Goal: Download file/media

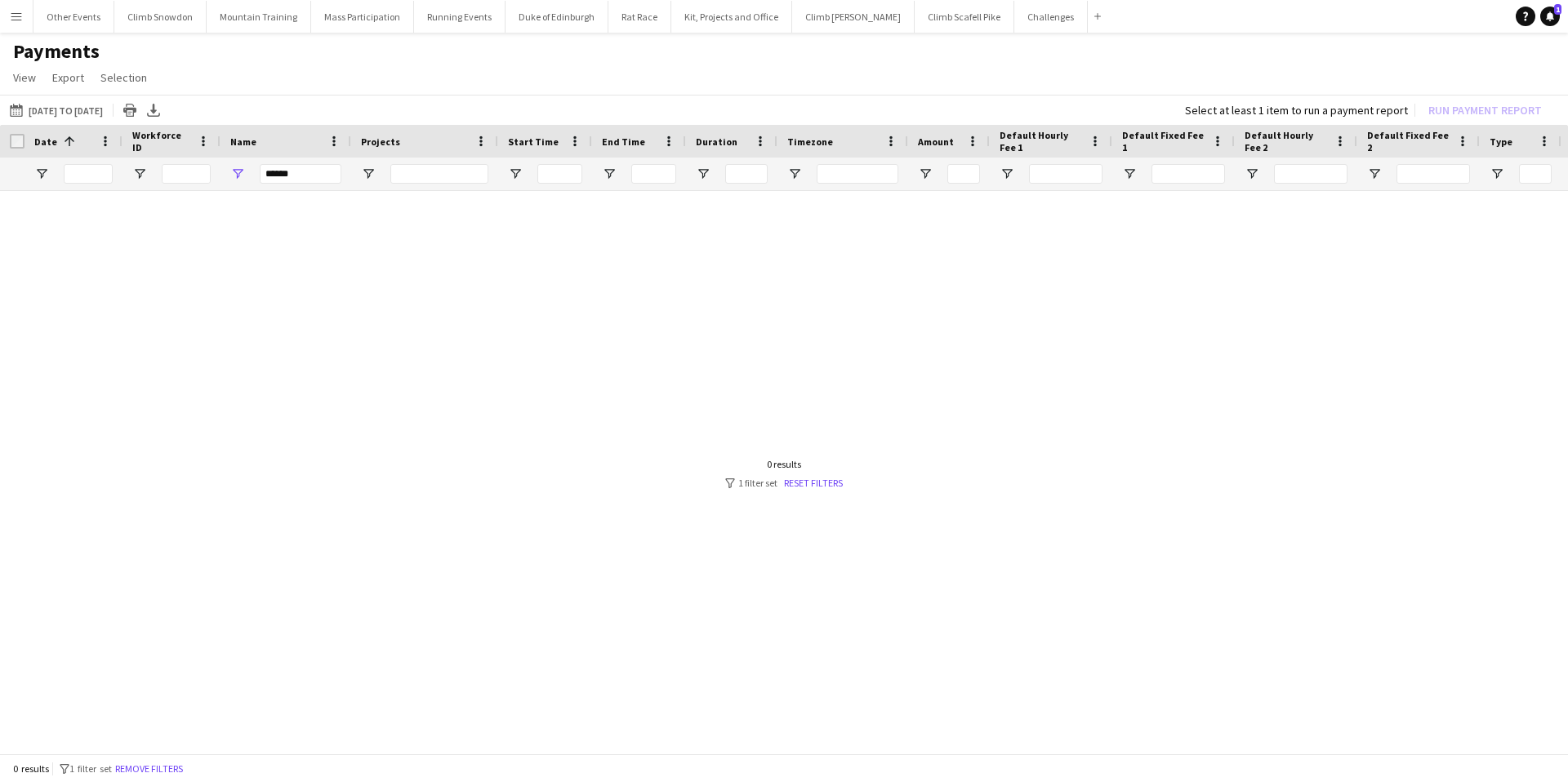
drag, startPoint x: 300, startPoint y: 175, endPoint x: 246, endPoint y: 175, distance: 54.0
click at [246, 175] on div "******" at bounding box center [285, 174] width 131 height 33
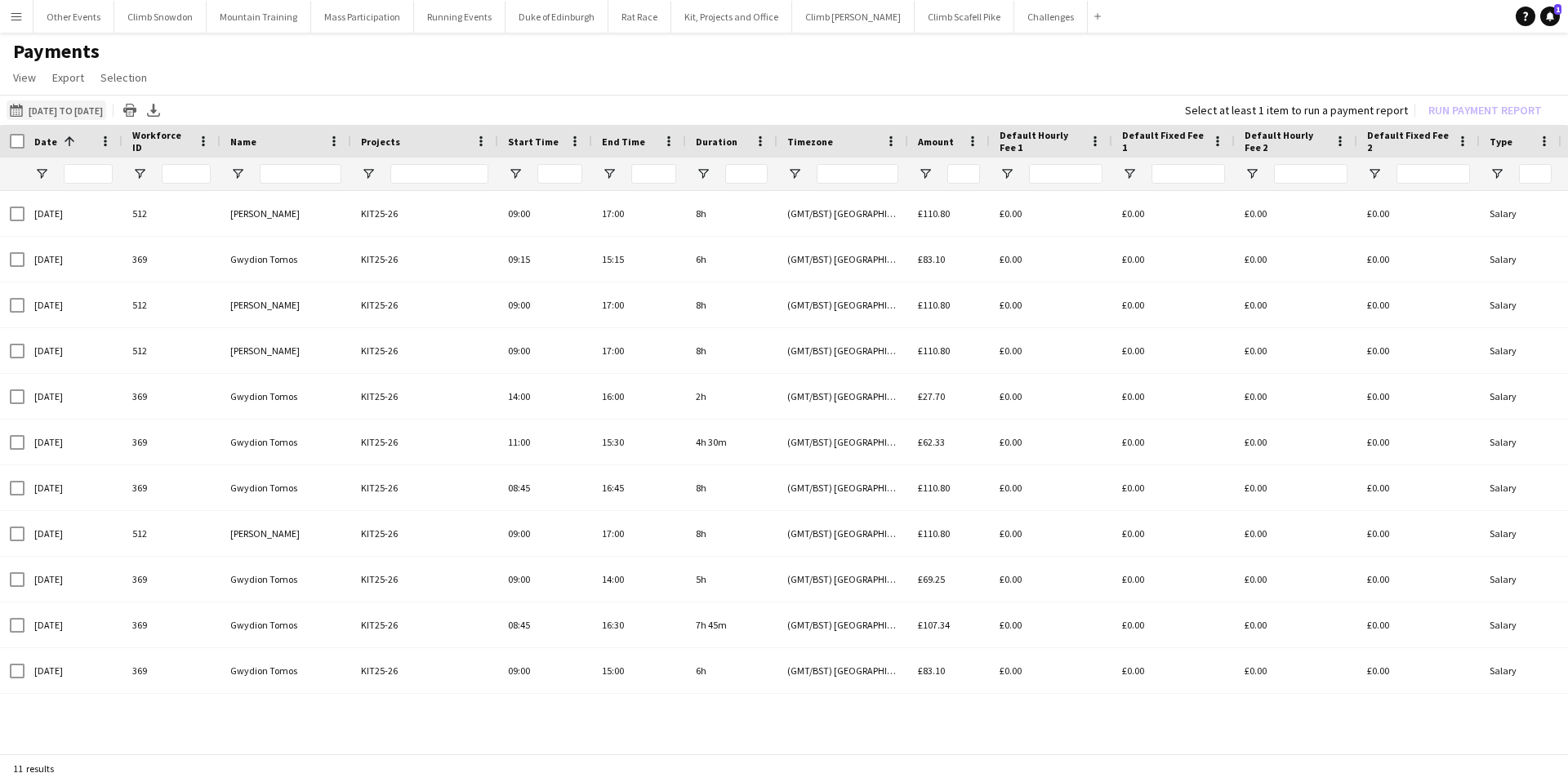
click at [74, 108] on button "01-07-2025 to 29-09-2025 01-07-2025 to 29-09-2025" at bounding box center [56, 110] width 99 height 20
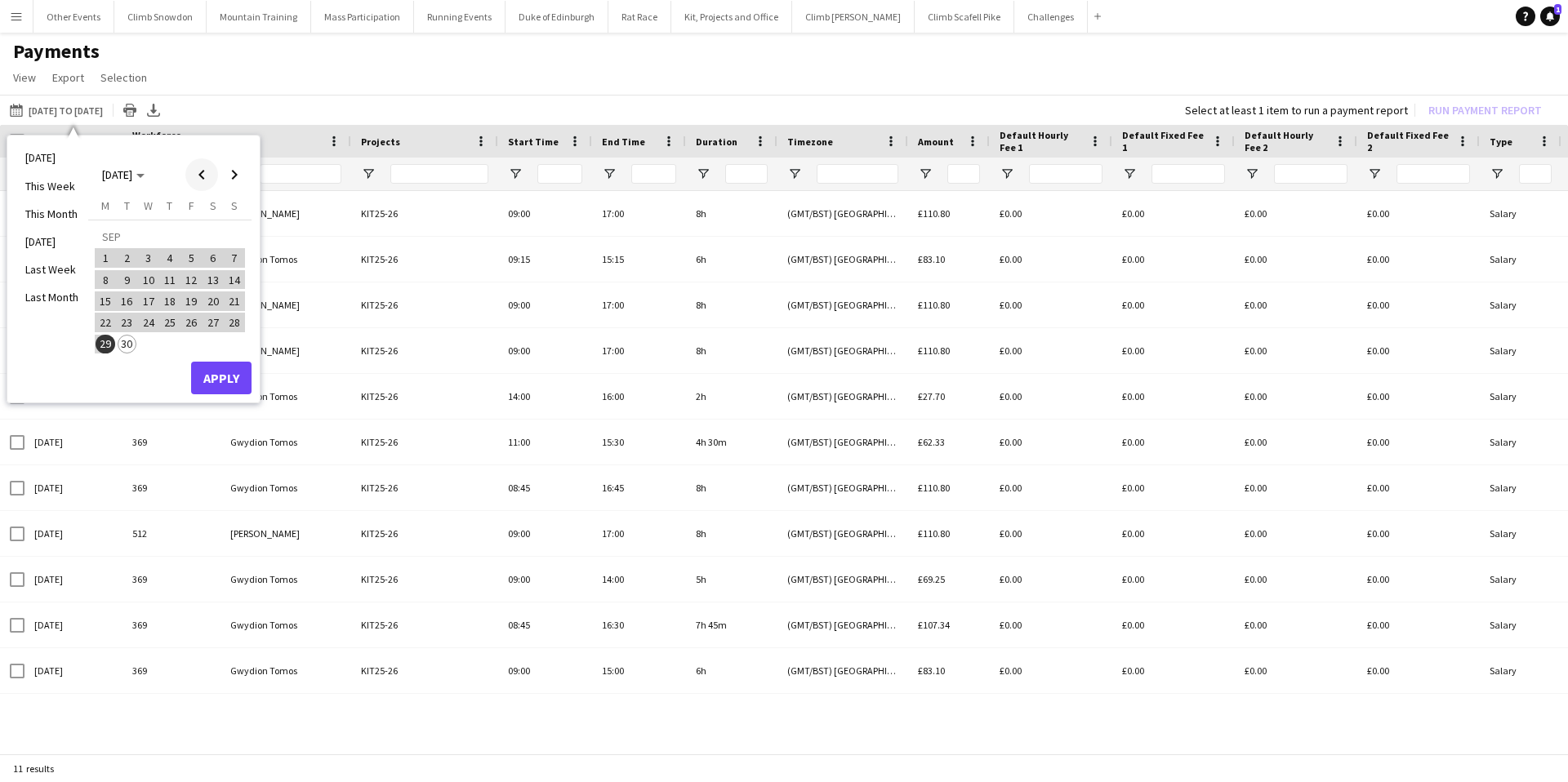
click at [203, 175] on span "Previous month" at bounding box center [202, 175] width 33 height 33
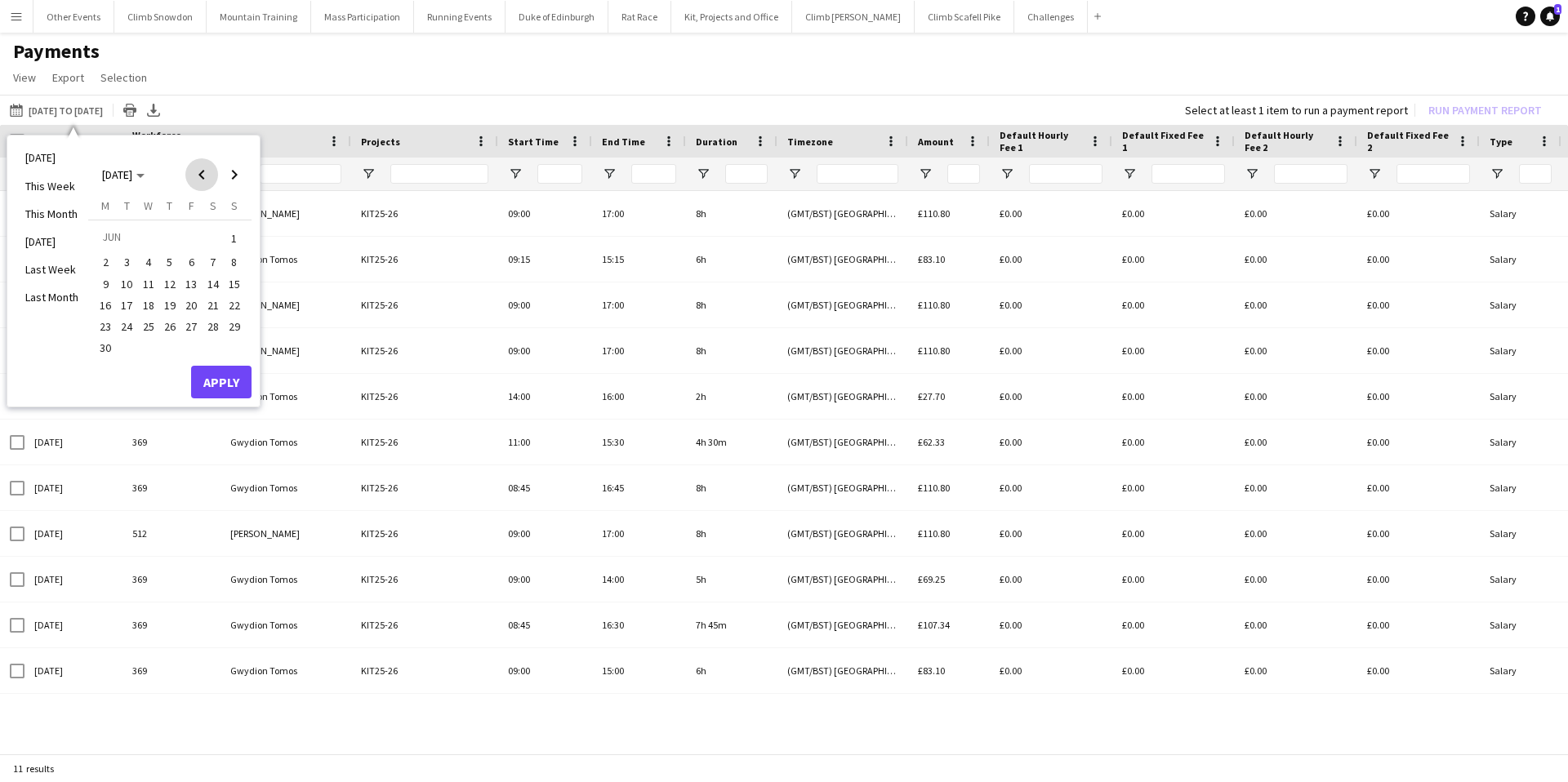
click at [203, 175] on span "Previous month" at bounding box center [202, 175] width 33 height 33
click at [209, 232] on span "1" at bounding box center [214, 238] width 20 height 23
click at [233, 171] on span "Next month" at bounding box center [234, 175] width 33 height 33
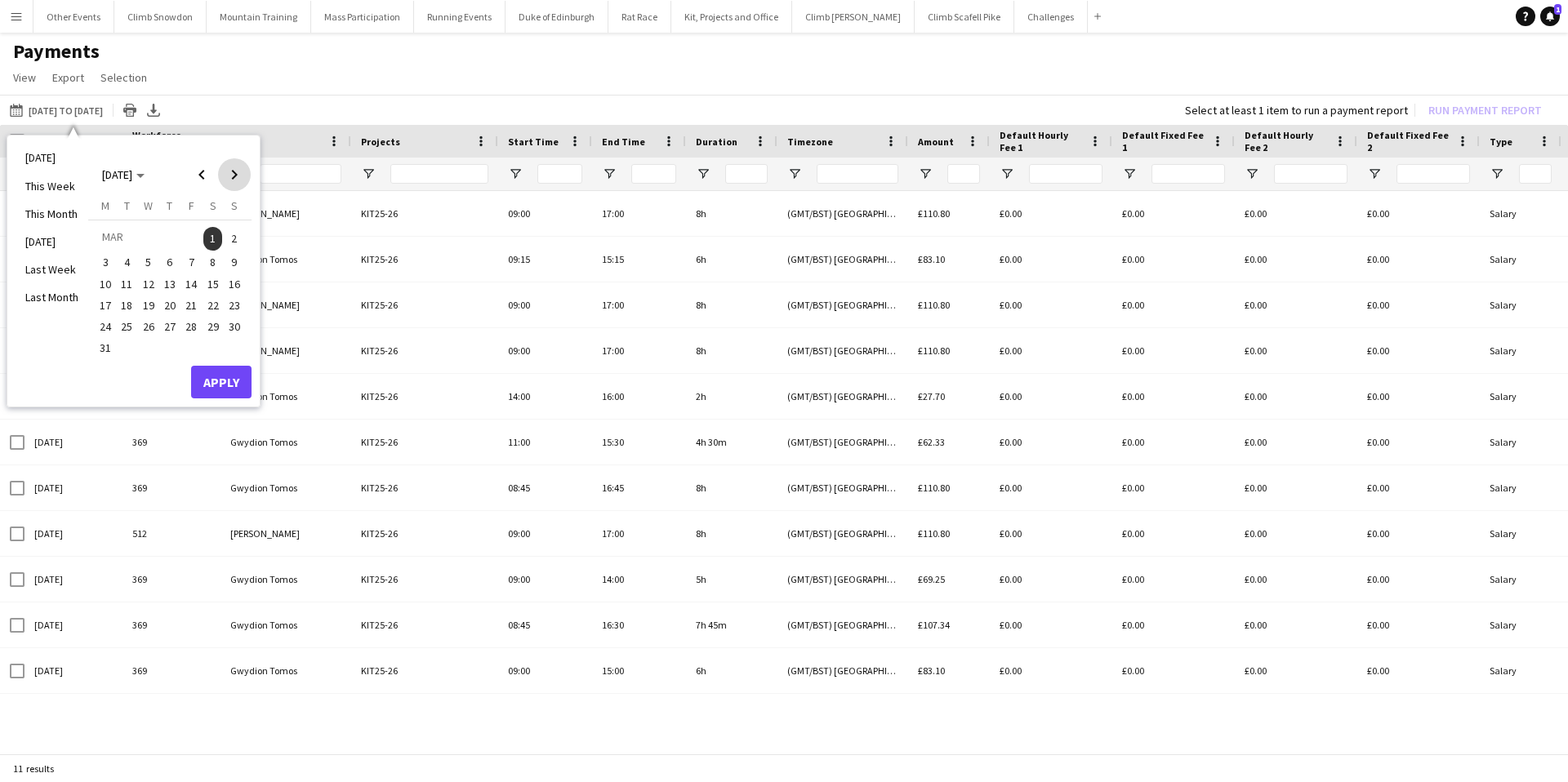
click at [233, 171] on span "Next month" at bounding box center [234, 175] width 33 height 33
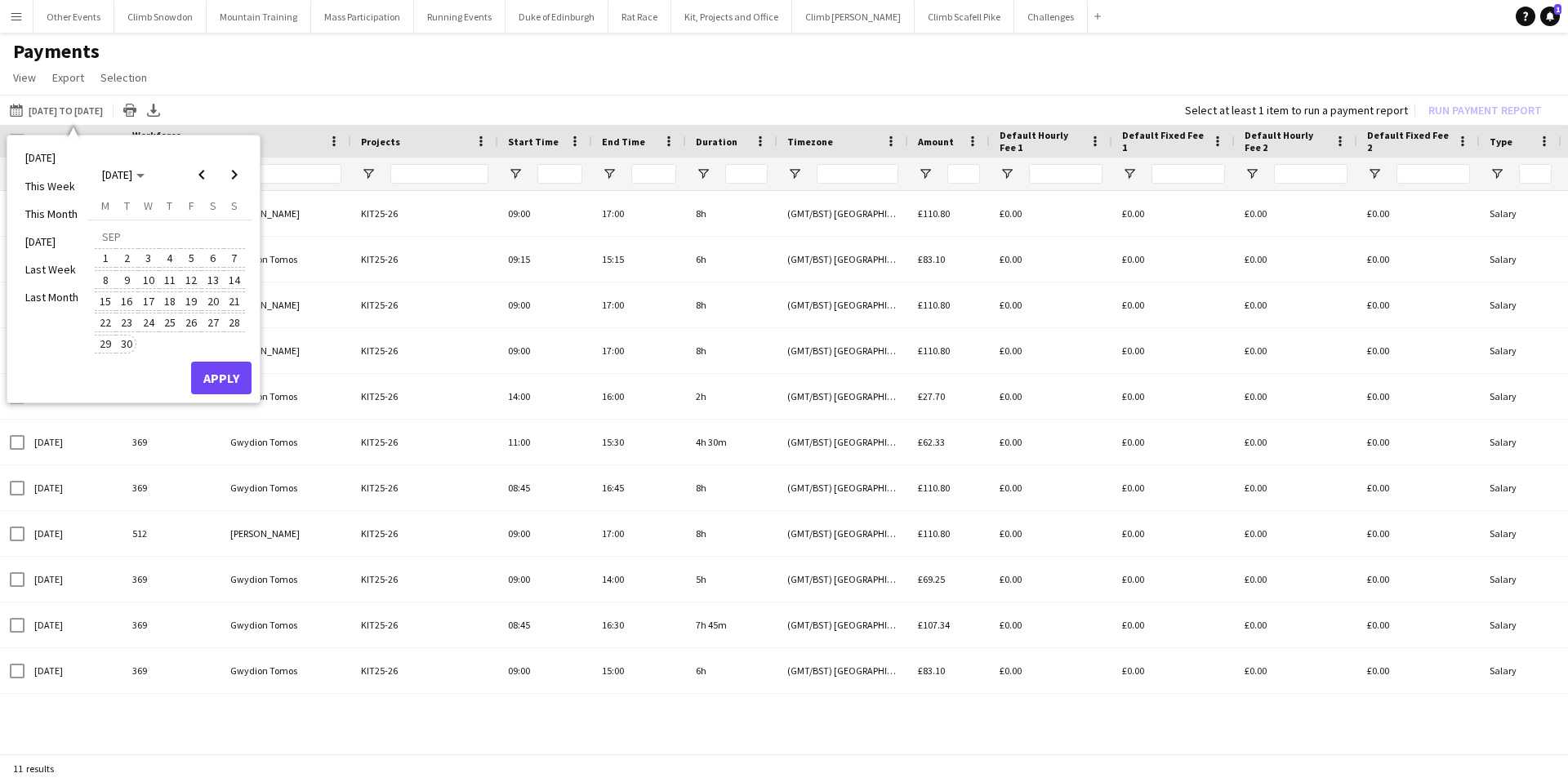
click at [127, 341] on span "30" at bounding box center [127, 345] width 20 height 20
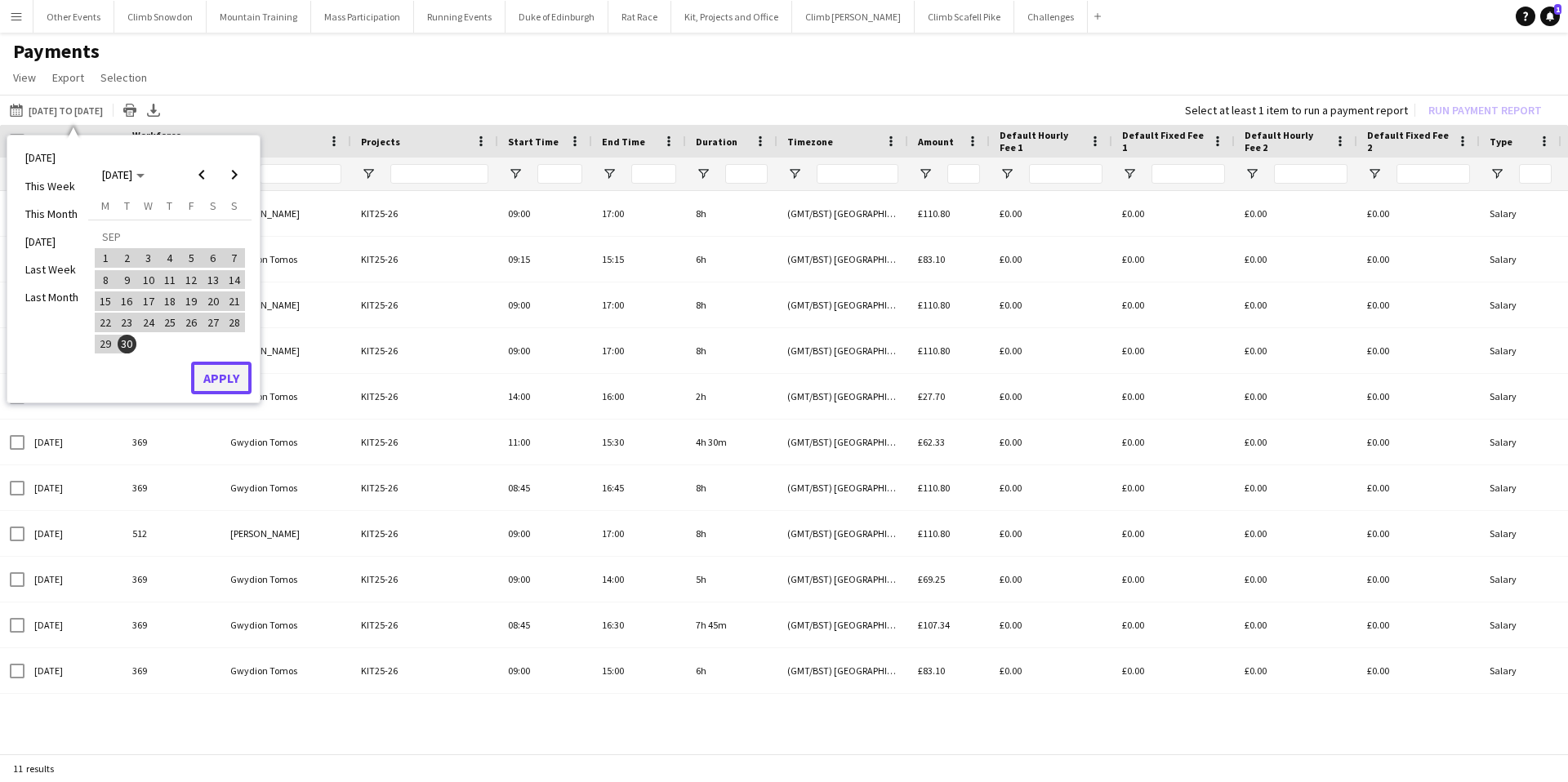
click at [219, 377] on button "Apply" at bounding box center [222, 378] width 61 height 33
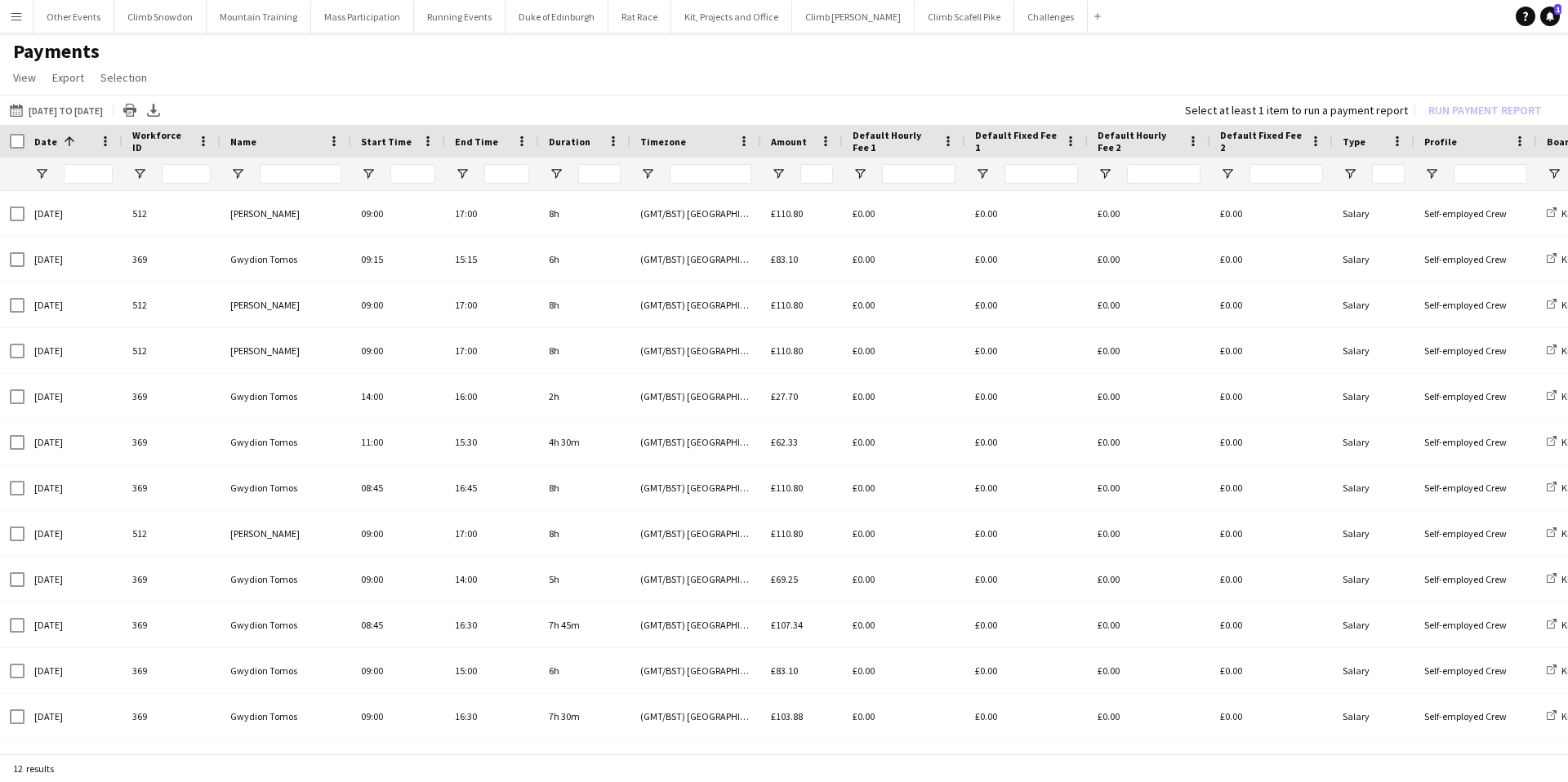
click at [11, 16] on app-icon "Menu" at bounding box center [16, 16] width 13 height 13
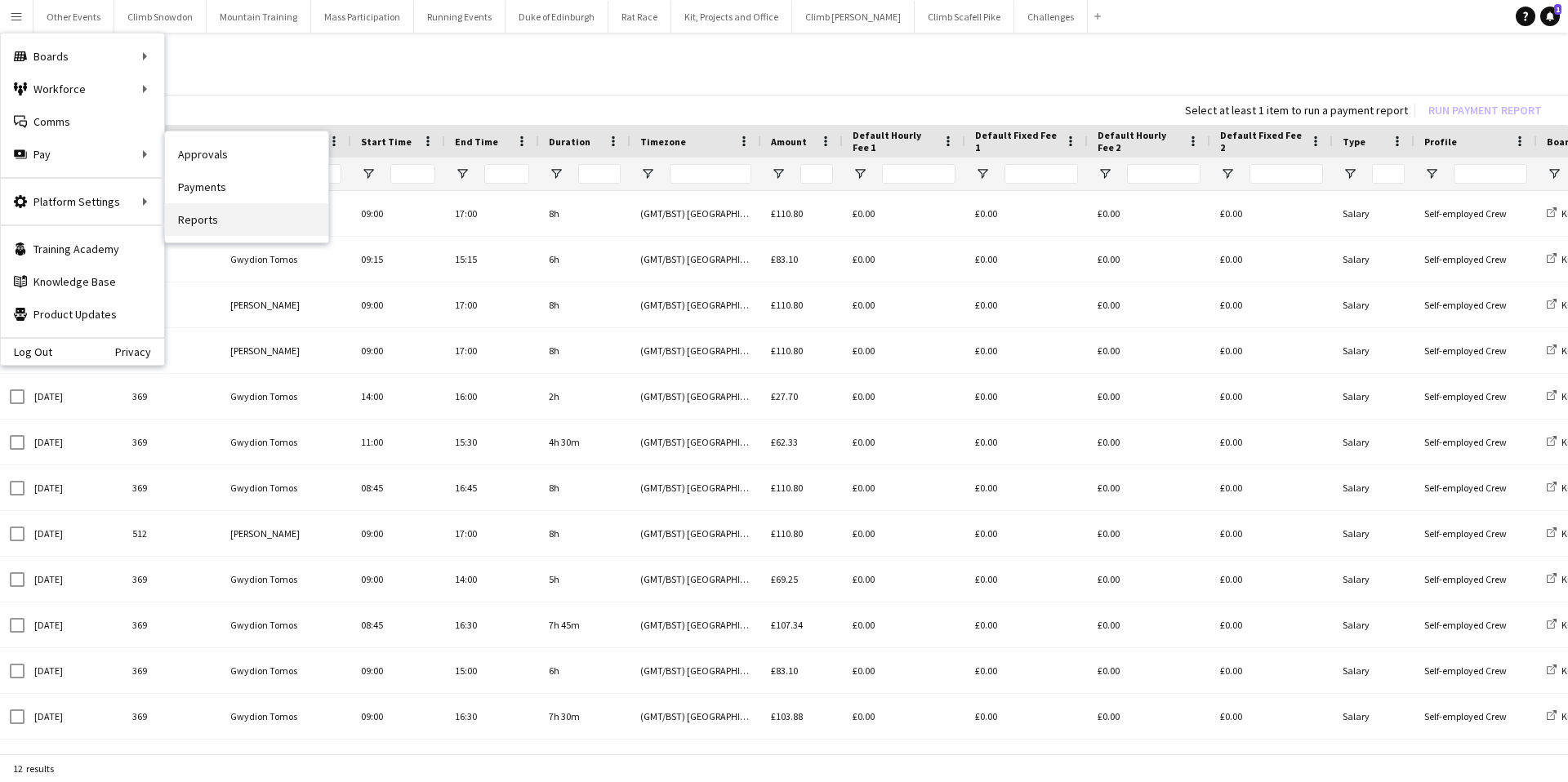
click at [204, 218] on link "Reports" at bounding box center [246, 220] width 163 height 33
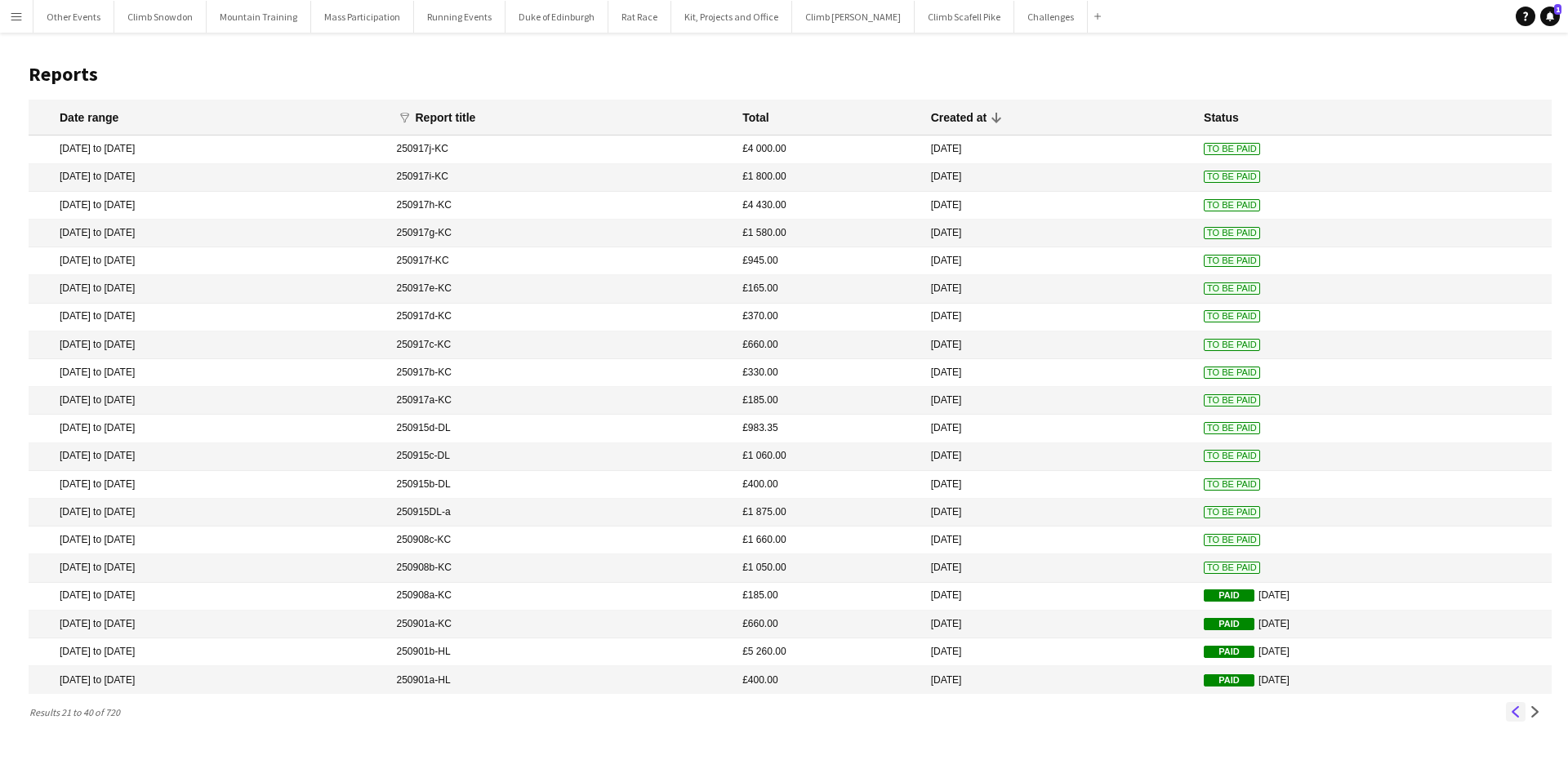
click at [1511, 711] on app-icon "Previous" at bounding box center [1515, 712] width 11 height 12
click at [110, 200] on mat-cell "[DATE] to [DATE]" at bounding box center [209, 206] width 360 height 28
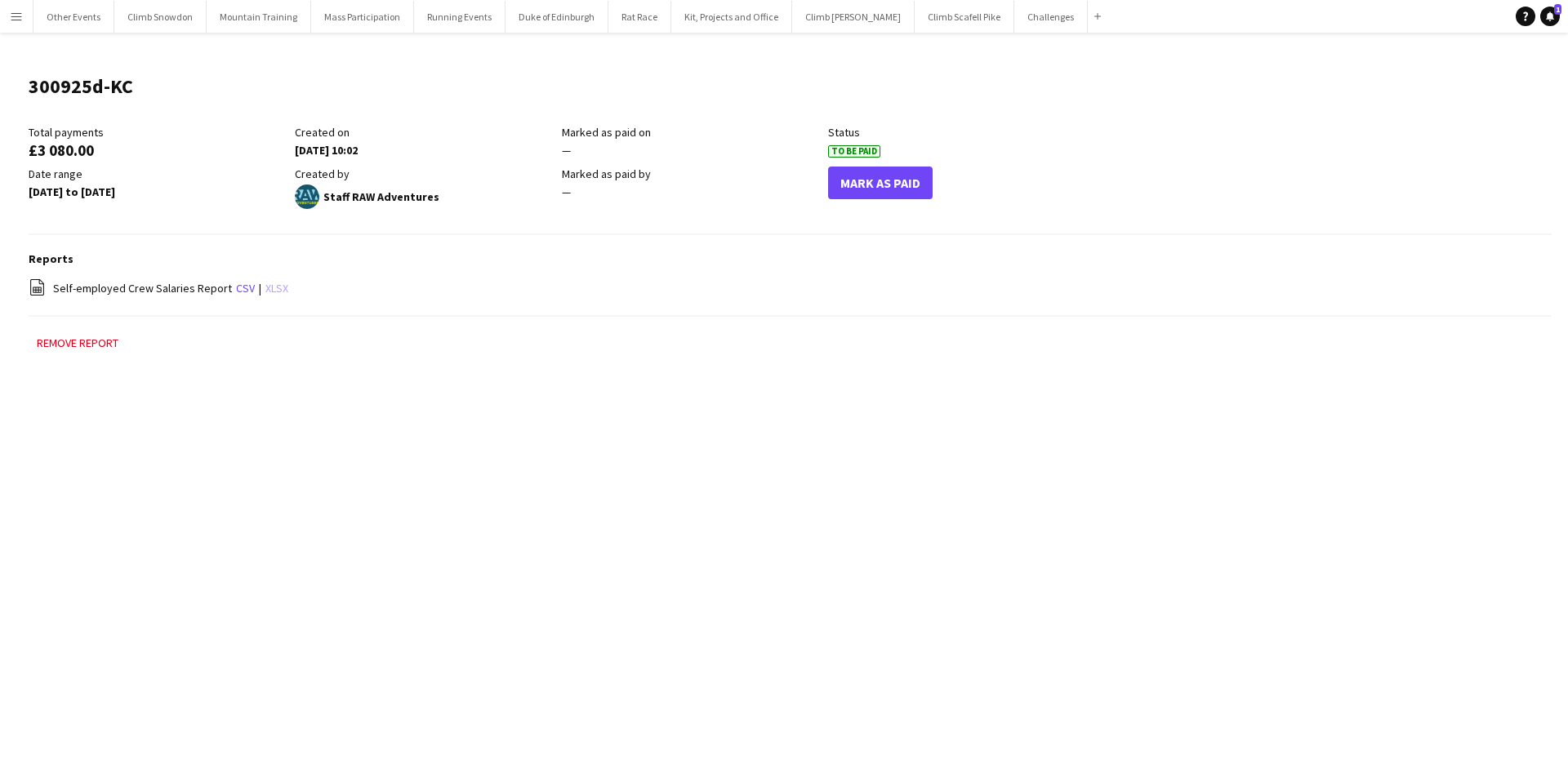
click at [272, 283] on link "xlsx" at bounding box center [277, 288] width 23 height 15
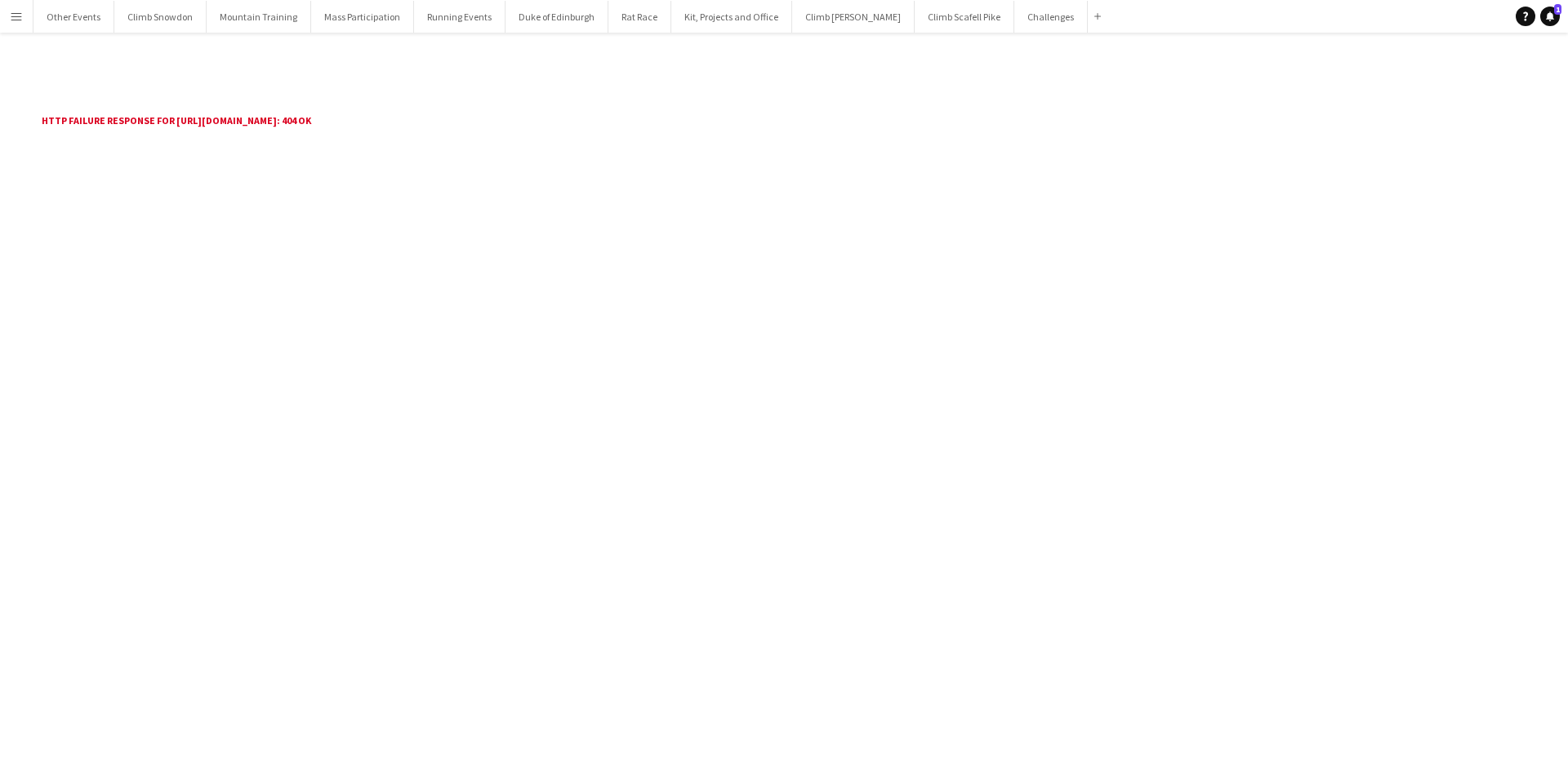
click at [15, 16] on app-icon "Menu" at bounding box center [16, 16] width 13 height 13
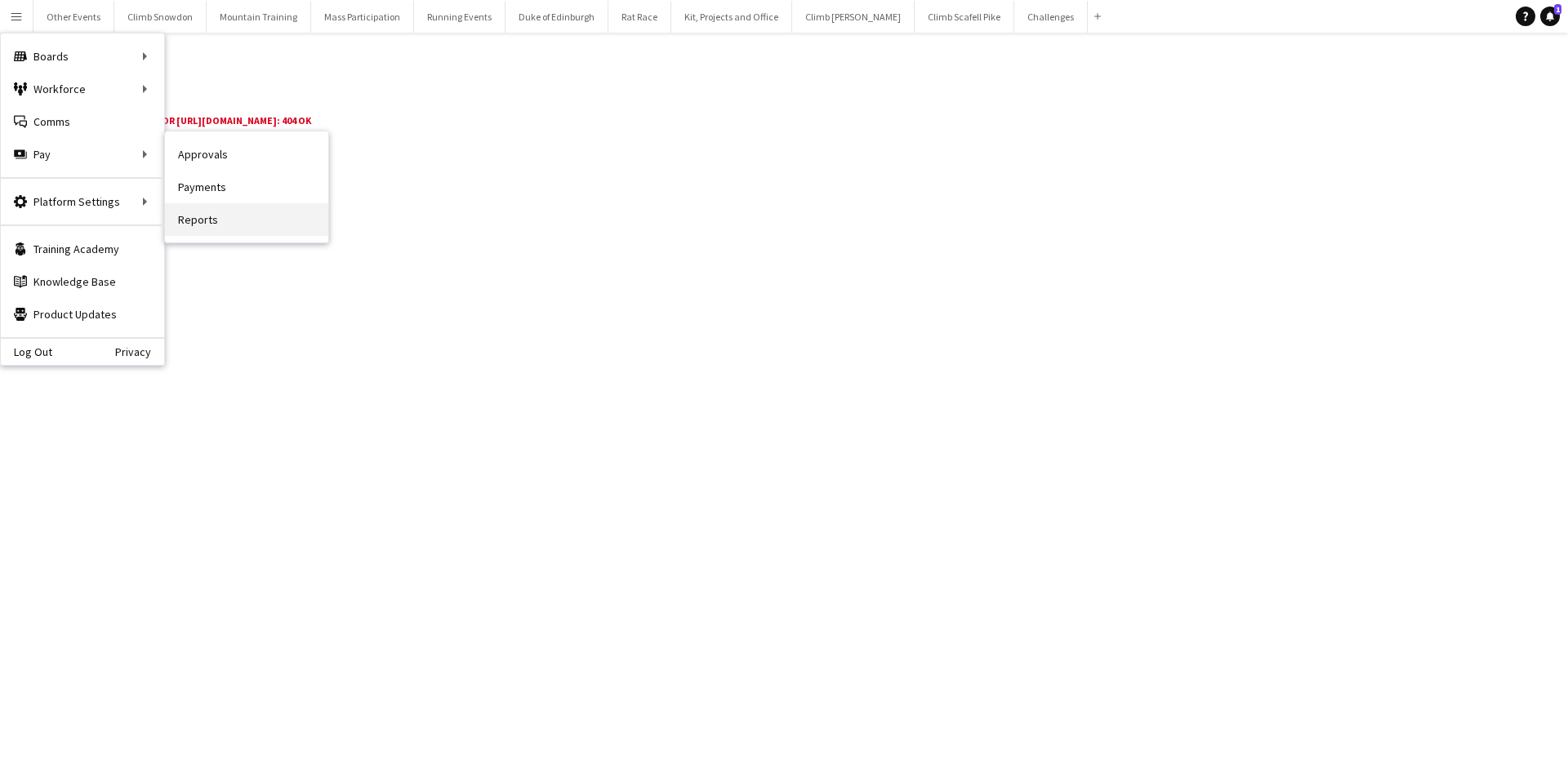
click at [214, 217] on link "Reports" at bounding box center [246, 220] width 163 height 33
